Goal: Task Accomplishment & Management: Complete application form

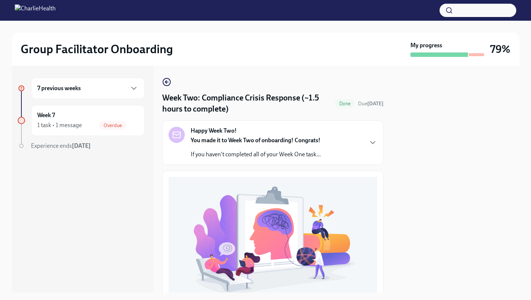
click at [104, 94] on div "7 previous weeks" at bounding box center [88, 87] width 114 height 21
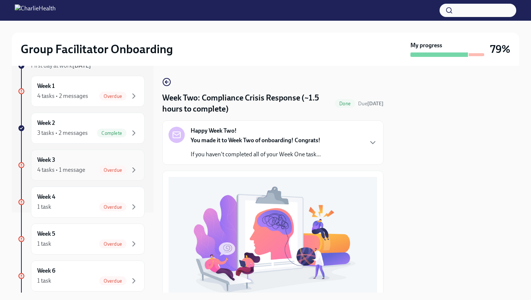
scroll to position [52, 0]
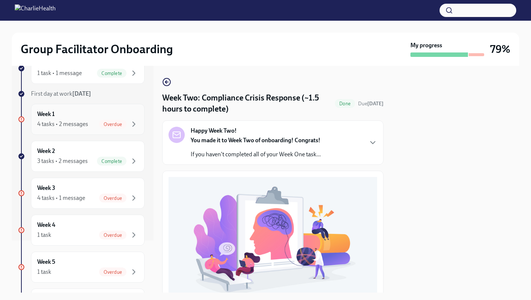
click at [102, 117] on div "Week 1 4 tasks • 2 messages Overdue" at bounding box center [87, 119] width 101 height 18
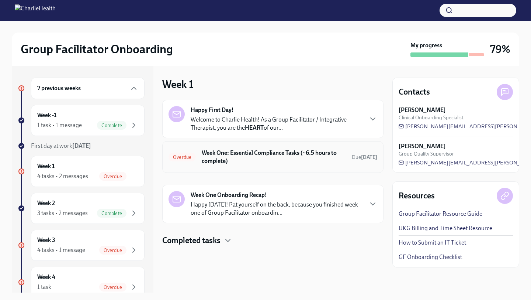
click at [254, 168] on div "Overdue Week One: Essential Compliance Tasks (~6.5 hours to complete) Due [DATE]" at bounding box center [272, 157] width 221 height 32
click at [255, 156] on h6 "Week One: Essential Compliance Tasks (~6.5 hours to complete)" at bounding box center [274, 157] width 144 height 16
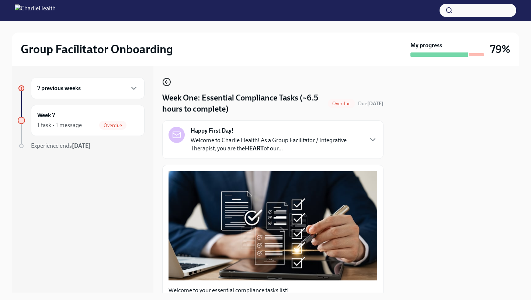
click at [169, 82] on icon "button" at bounding box center [166, 81] width 9 height 9
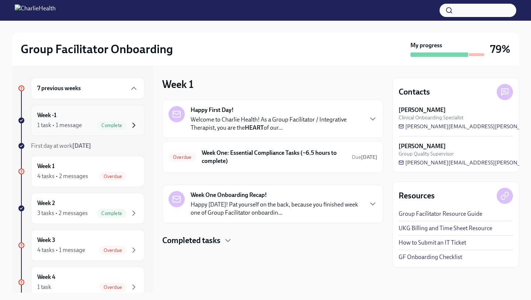
click at [131, 124] on icon "button" at bounding box center [133, 125] width 9 height 9
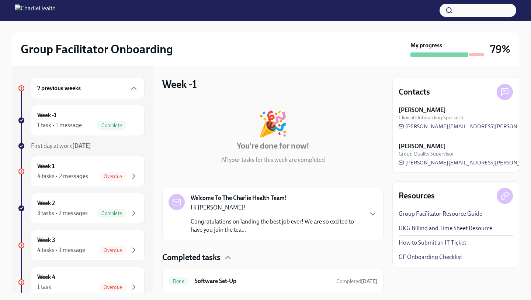
scroll to position [24, 0]
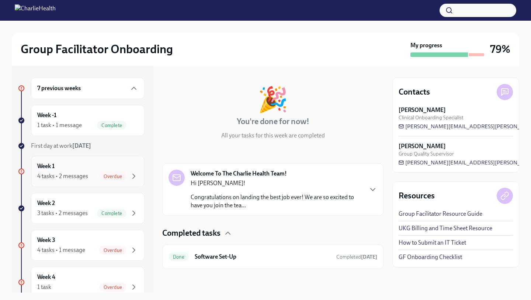
click at [113, 177] on span "Overdue" at bounding box center [112, 176] width 27 height 6
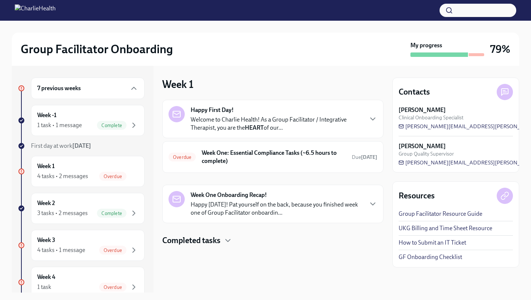
click at [288, 124] on p "Welcome to Charlie Health! As a Group Facilitator / Integrative Therapist, you …" at bounding box center [277, 123] width 172 height 16
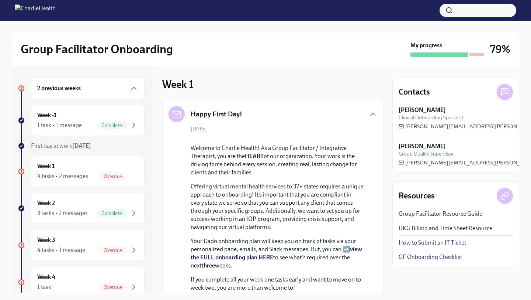
click at [286, 118] on div "Happy First Day!" at bounding box center [273, 114] width 209 height 16
click at [377, 111] on icon "button" at bounding box center [372, 114] width 9 height 9
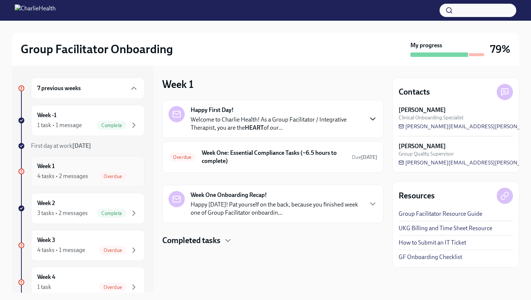
click at [95, 165] on div "Week 1 4 tasks • 2 messages Overdue" at bounding box center [87, 171] width 101 height 18
click at [98, 177] on div "4 tasks • 2 messages Overdue" at bounding box center [87, 176] width 101 height 9
click at [96, 216] on div "3 tasks • 2 messages Complete" at bounding box center [87, 212] width 101 height 9
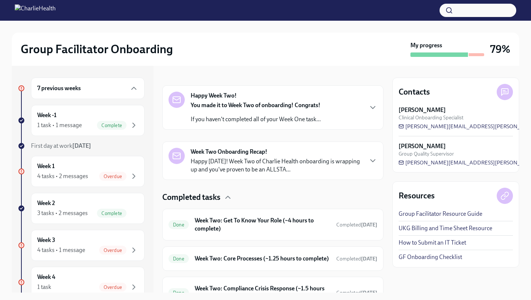
scroll to position [103, 0]
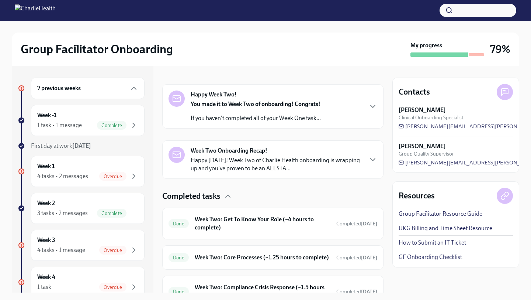
click at [343, 117] on div "Happy Week Two! You made it to Week Two of onboarding! Congrats! If you haven't…" at bounding box center [273, 106] width 209 height 32
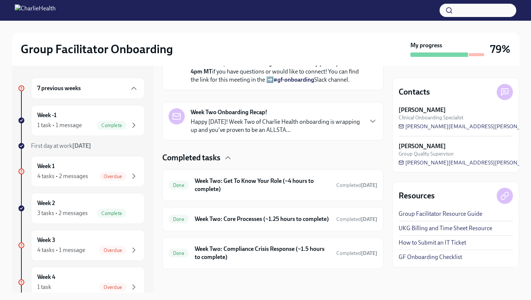
scroll to position [394, 0]
click at [108, 93] on div "7 previous weeks" at bounding box center [88, 87] width 114 height 21
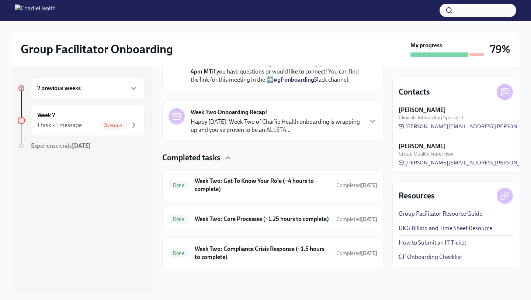
click at [108, 93] on div "7 previous weeks" at bounding box center [88, 87] width 114 height 21
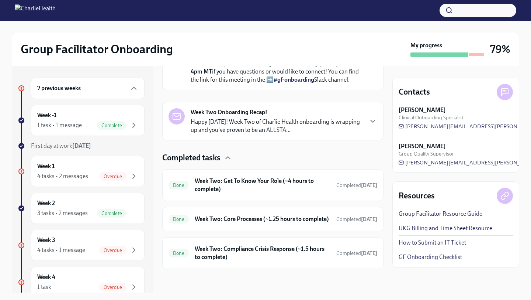
click at [108, 93] on div "7 previous weeks" at bounding box center [88, 87] width 114 height 21
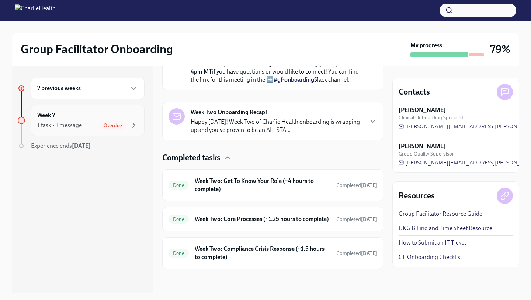
click at [89, 125] on div "1 task • 1 message Overdue" at bounding box center [87, 125] width 101 height 9
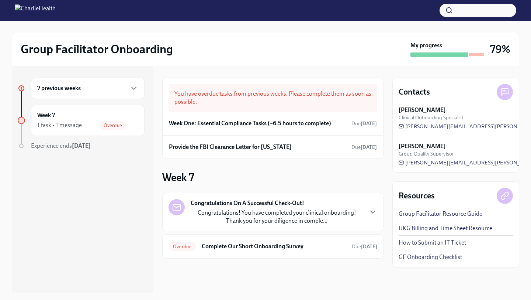
click at [373, 218] on div "Congratulations On A Successful Check-Out! Congratulations! You have completed …" at bounding box center [273, 212] width 209 height 26
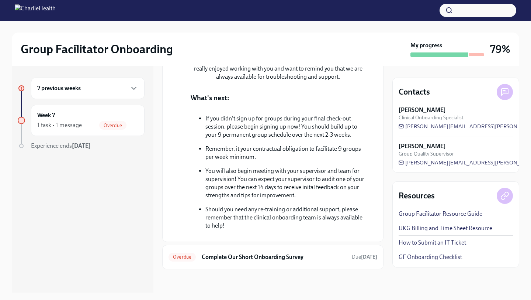
scroll to position [262, 0]
click at [133, 89] on icon "button" at bounding box center [134, 88] width 4 height 2
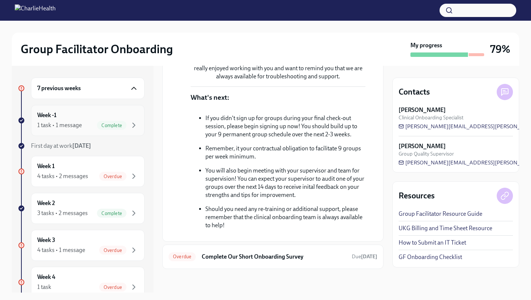
click at [104, 129] on div "Week -1 1 task • 1 message Complete" at bounding box center [88, 120] width 114 height 31
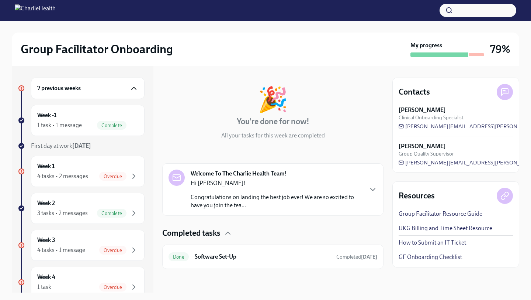
click at [311, 196] on p "Congratulations on landing the best job ever! We are so excited to have you joi…" at bounding box center [277, 201] width 172 height 16
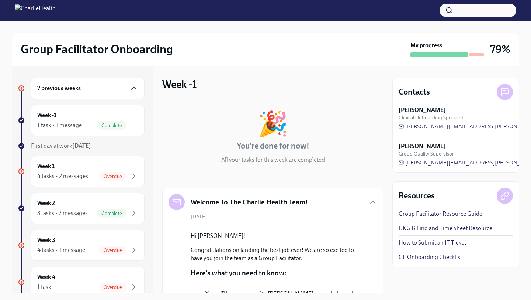
scroll to position [453, 0]
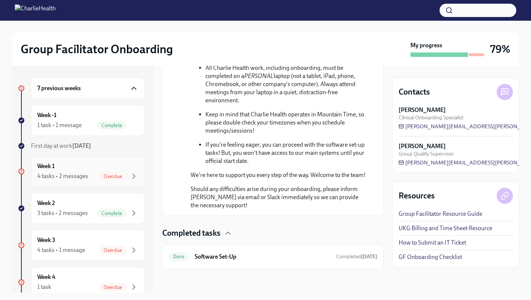
click at [106, 172] on div "Overdue" at bounding box center [112, 176] width 27 height 9
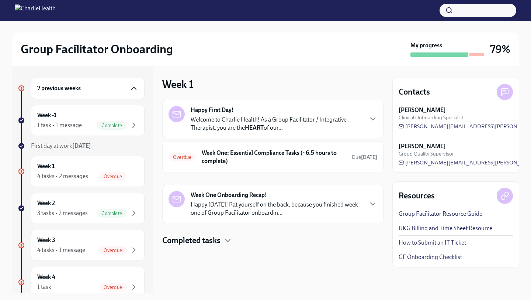
click at [273, 125] on p "Welcome to Charlie Health! As a Group Facilitator / Integrative Therapist, you …" at bounding box center [277, 123] width 172 height 16
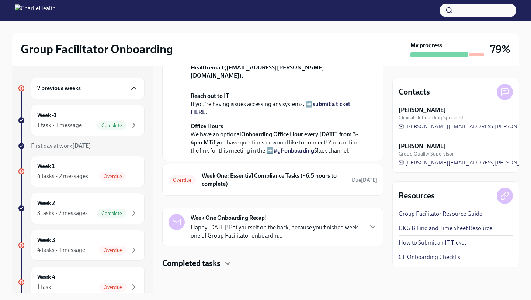
scroll to position [308, 0]
click at [309, 193] on div "Overdue Week One: Essential Compliance Tasks (~6.5 hours to complete) Due [DATE]" at bounding box center [272, 180] width 221 height 32
click at [310, 175] on h6 "Week One: Essential Compliance Tasks (~6.5 hours to complete)" at bounding box center [274, 180] width 144 height 16
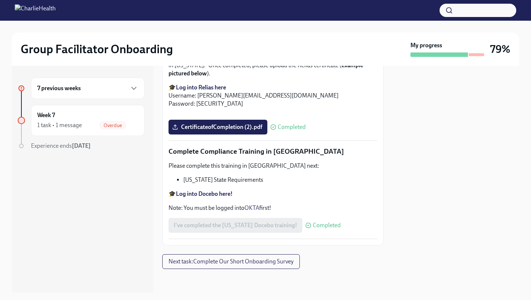
scroll to position [1402, 0]
click at [98, 123] on div "1 task • 1 message Overdue" at bounding box center [87, 125] width 101 height 9
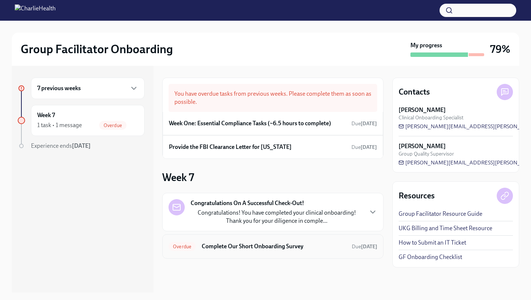
click at [230, 243] on h6 "Complete Our Short Onboarding Survey" at bounding box center [274, 246] width 144 height 8
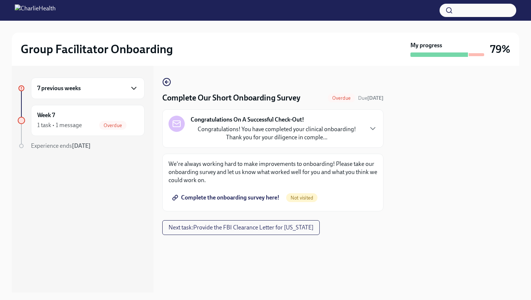
click at [132, 91] on icon "button" at bounding box center [133, 88] width 9 height 9
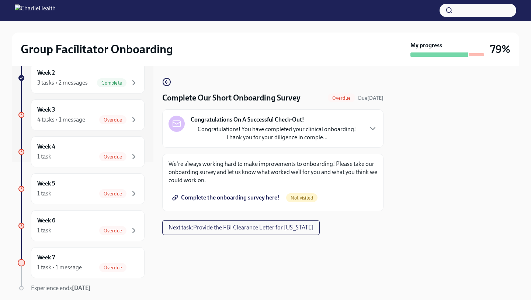
scroll to position [159, 0]
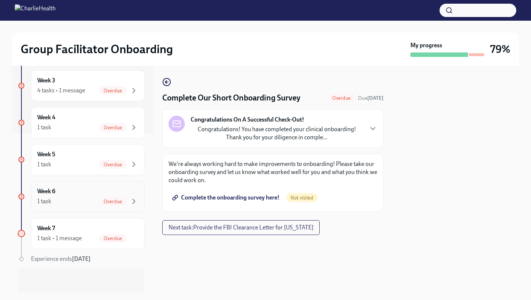
click at [110, 195] on div "Week 6 1 task Overdue" at bounding box center [87, 196] width 101 height 18
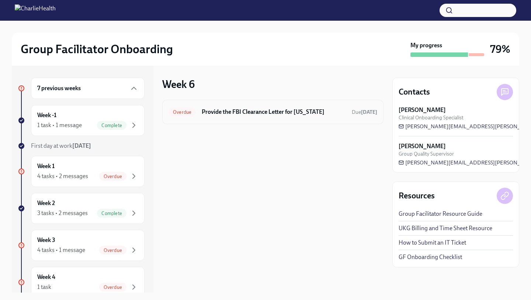
click at [225, 113] on h6 "Provide the FBI Clearance Letter for [US_STATE]" at bounding box center [274, 112] width 144 height 8
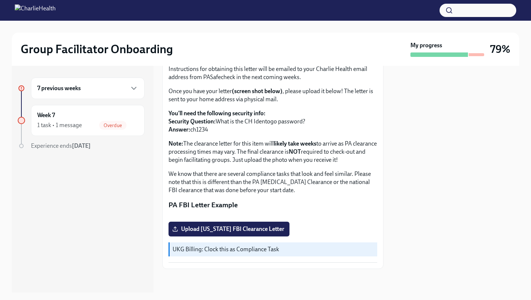
scroll to position [131, 0]
click at [257, 227] on span "Upload [US_STATE] FBI Clearance Letter" at bounding box center [229, 228] width 111 height 7
click at [0, 0] on input "Upload [US_STATE] FBI Clearance Letter" at bounding box center [0, 0] width 0 height 0
click at [104, 128] on div "Overdue" at bounding box center [112, 125] width 27 height 9
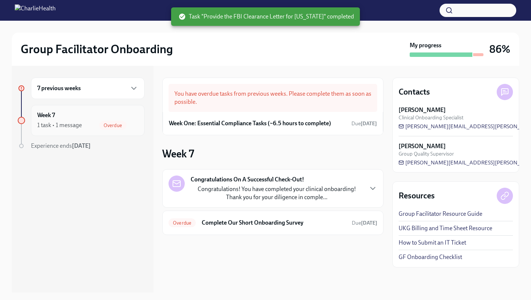
click at [100, 130] on div "Week 7 1 task • 1 message Overdue" at bounding box center [88, 120] width 114 height 31
click at [132, 93] on div "7 previous weeks" at bounding box center [88, 87] width 114 height 21
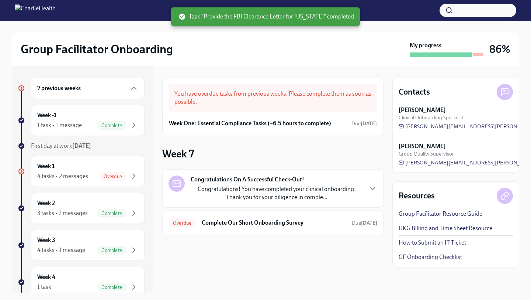
click at [106, 187] on div "7 previous weeks Week -1 1 task • 1 message Complete First day at work [DATE] W…" at bounding box center [81, 264] width 127 height 374
click at [117, 171] on div "Week 1 4 tasks • 2 messages Overdue" at bounding box center [87, 171] width 101 height 18
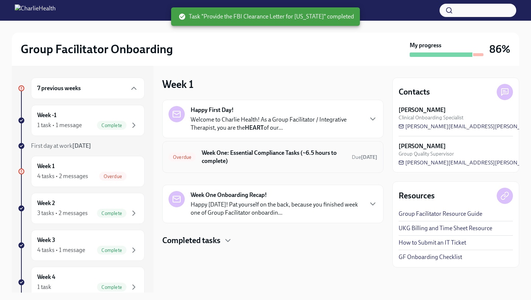
click at [239, 161] on h6 "Week One: Essential Compliance Tasks (~6.5 hours to complete)" at bounding box center [274, 157] width 144 height 16
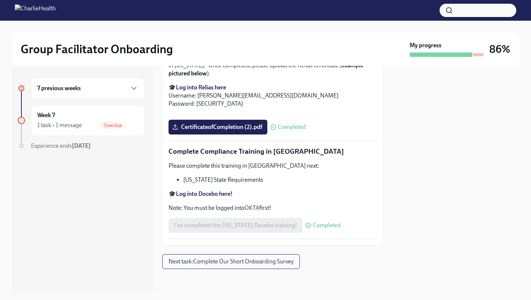
scroll to position [1606, 0]
click at [118, 125] on span "Overdue" at bounding box center [112, 125] width 27 height 6
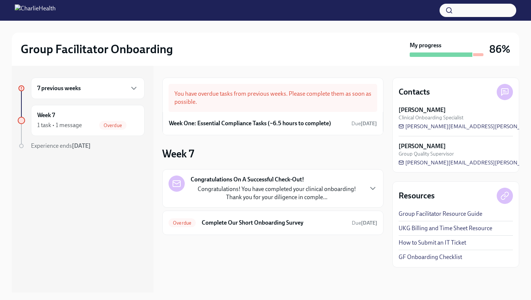
click at [110, 99] on div "7 previous weeks Week 7 1 task • 1 message Overdue Experience ends [DATE]" at bounding box center [81, 128] width 127 height 102
click at [115, 93] on div "7 previous weeks" at bounding box center [88, 87] width 114 height 21
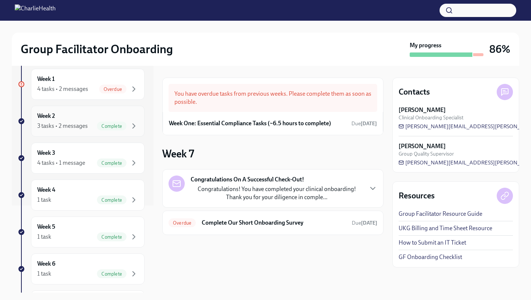
scroll to position [159, 0]
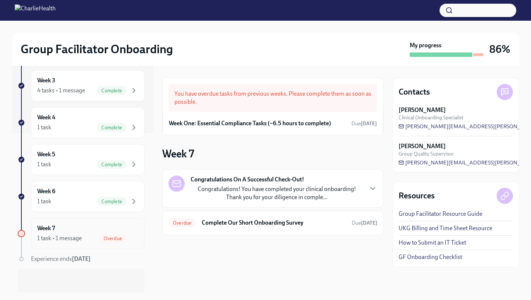
click at [95, 233] on div "Week 7 1 task • 1 message Overdue" at bounding box center [87, 233] width 101 height 18
click at [68, 247] on div "Week 7 1 task • 1 message Overdue" at bounding box center [88, 233] width 114 height 31
click at [122, 233] on div "Week 7 1 task • 1 message Overdue" at bounding box center [87, 233] width 101 height 18
click at [205, 222] on h6 "Complete Our Short Onboarding Survey" at bounding box center [274, 222] width 144 height 8
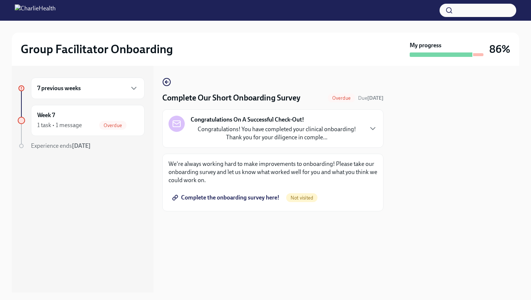
click at [266, 205] on link "Complete the onboarding survey here!" at bounding box center [227, 197] width 116 height 15
